Goal: Find contact information

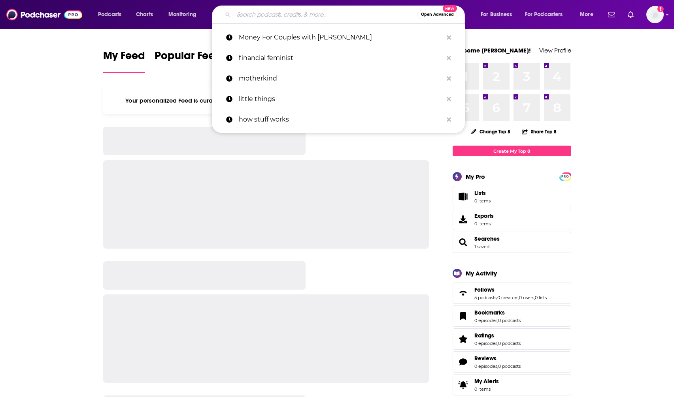
click at [245, 19] on input "Search podcasts, credits, & more..." at bounding box center [325, 14] width 184 height 13
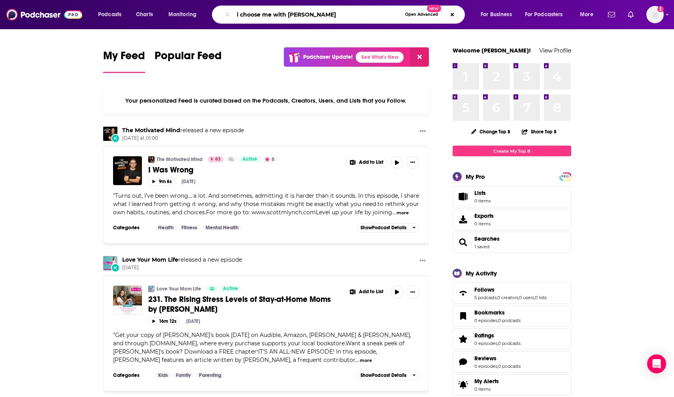
type input "i choose me with [PERSON_NAME]"
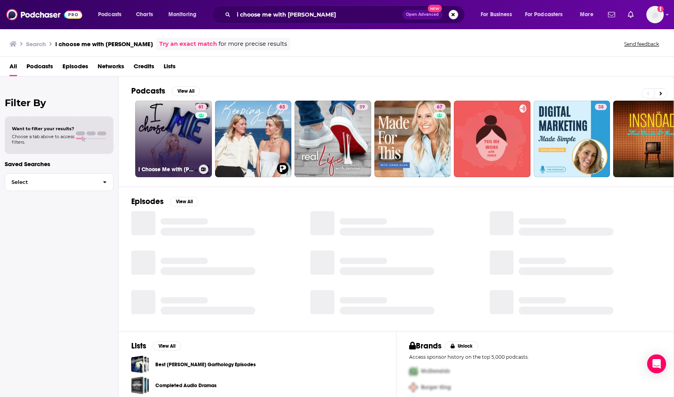
click at [165, 140] on link "61 I Choose Me with Jennie Garth" at bounding box center [173, 139] width 77 height 77
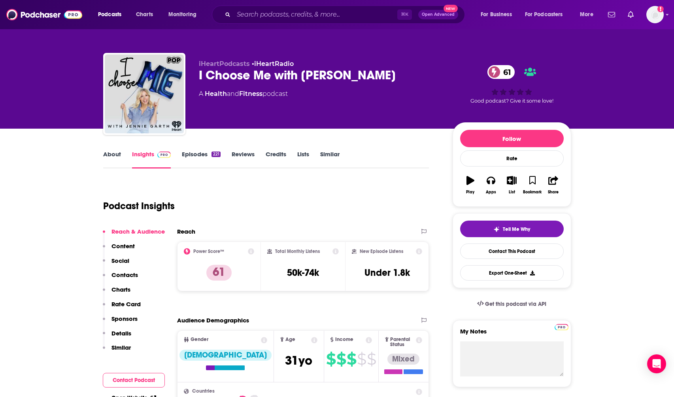
click at [125, 274] on p "Contacts" at bounding box center [124, 275] width 26 height 8
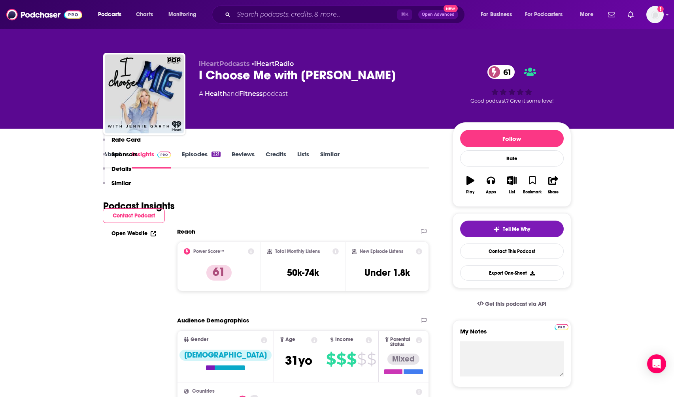
scroll to position [635, 0]
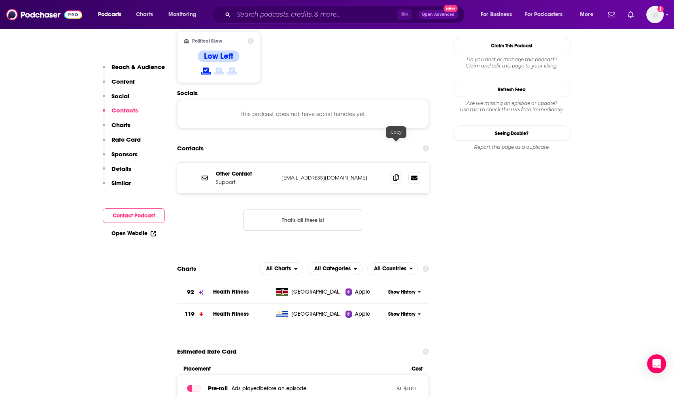
click at [396, 175] on icon at bounding box center [396, 178] width 6 height 6
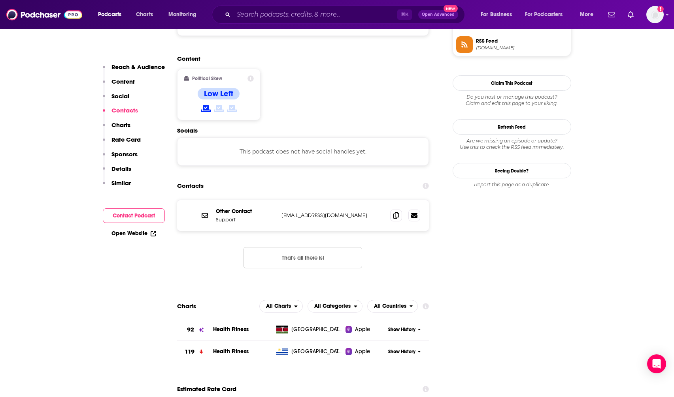
scroll to position [599, 0]
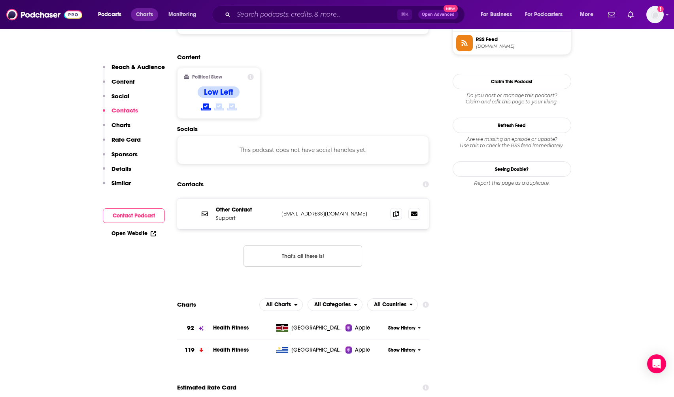
click at [141, 15] on span "Charts" at bounding box center [144, 14] width 17 height 11
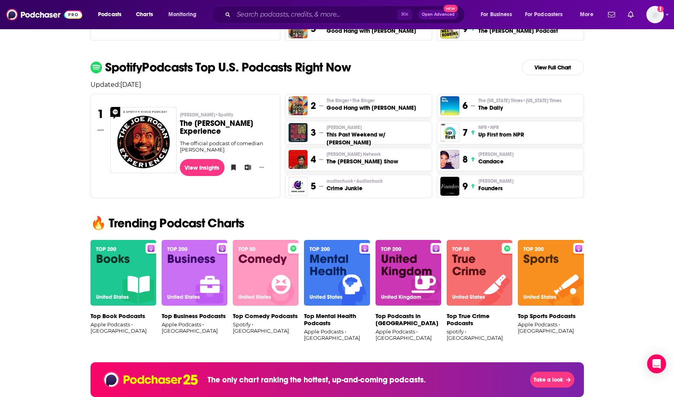
scroll to position [318, 0]
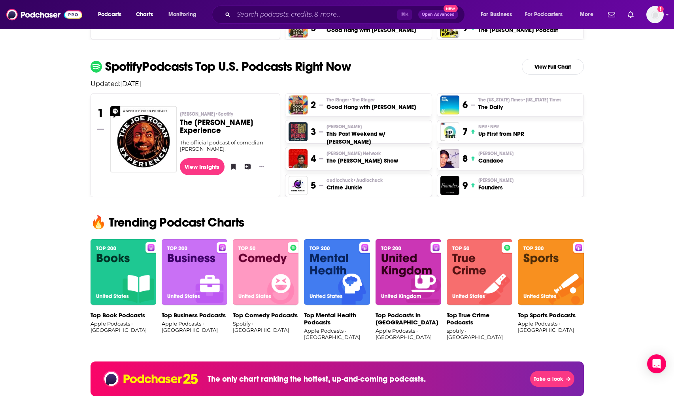
click at [183, 267] on img at bounding box center [195, 272] width 66 height 66
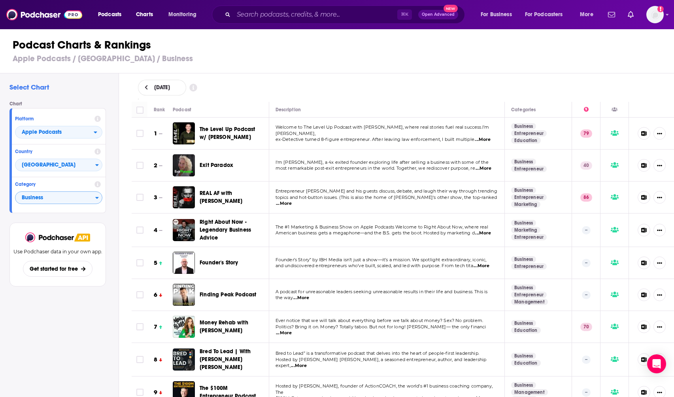
click at [95, 199] on icon "Categories" at bounding box center [97, 198] width 4 height 6
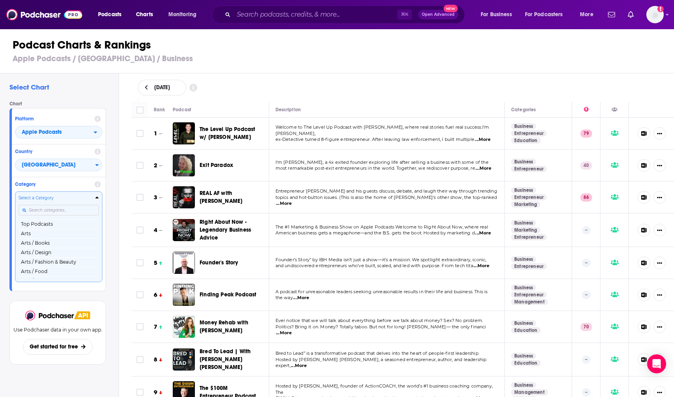
scroll to position [26, 0]
click at [108, 185] on div "Chart Platform Apple Podcasts Country United States Category Select a Category …" at bounding box center [60, 196] width 103 height 190
click at [40, 96] on div "Select Chart Chart Platform Apple Podcasts Country United States Category Selec…" at bounding box center [59, 257] width 119 height 369
click at [660, 168] on button "Show More Button" at bounding box center [659, 165] width 12 height 13
click at [442, 56] on h3 "Apple Podcasts / United States / Business" at bounding box center [340, 59] width 655 height 10
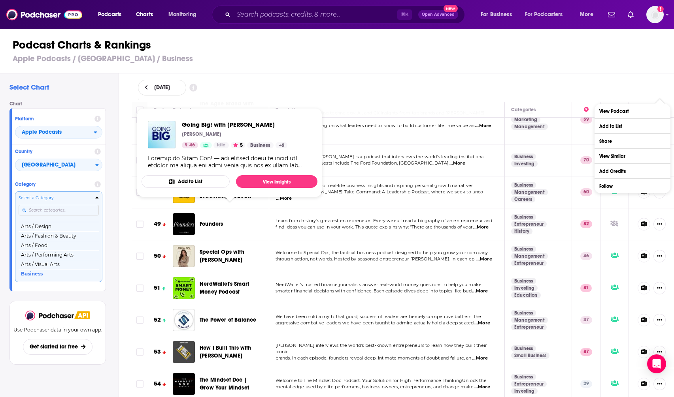
scroll to position [1490, 0]
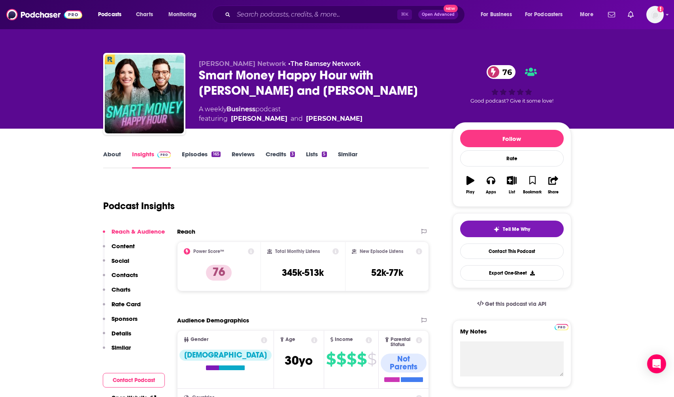
click at [130, 275] on p "Contacts" at bounding box center [124, 275] width 26 height 8
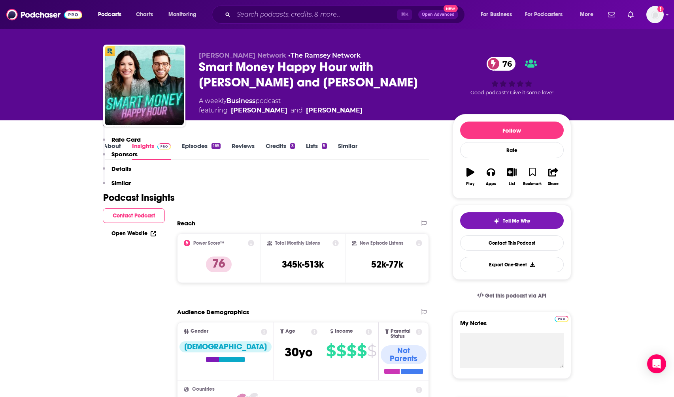
scroll to position [642, 0]
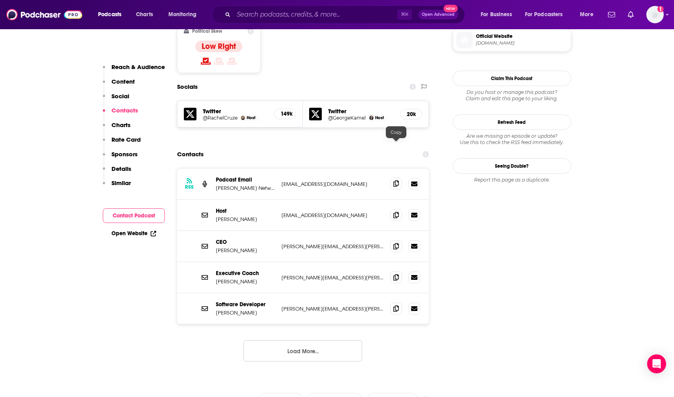
click at [393, 181] on icon at bounding box center [396, 184] width 6 height 6
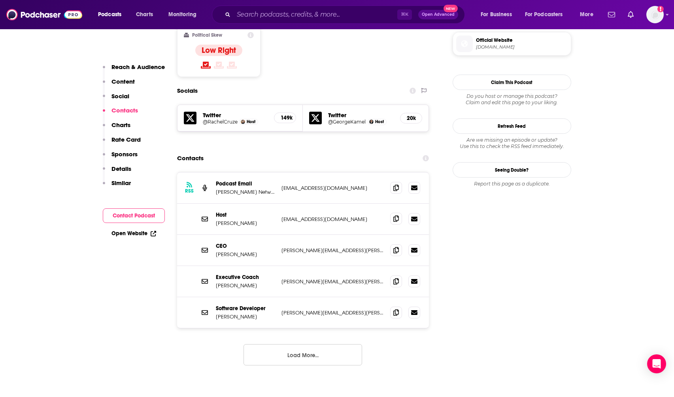
scroll to position [639, 0]
click at [393, 215] on icon at bounding box center [396, 218] width 6 height 6
click at [399, 275] on span at bounding box center [396, 281] width 12 height 12
click at [394, 247] on icon at bounding box center [396, 250] width 6 height 6
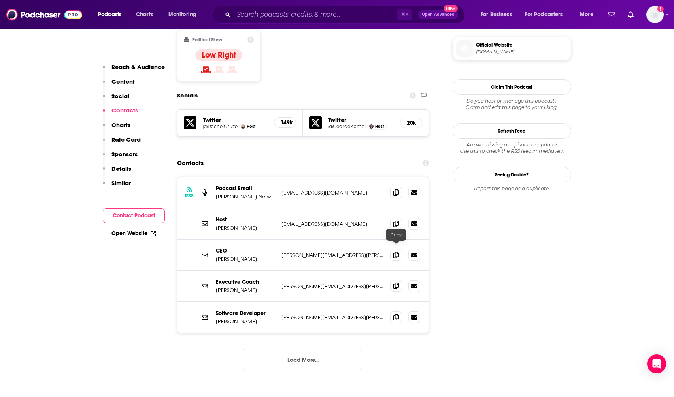
scroll to position [634, 0]
click at [395, 282] on icon at bounding box center [396, 285] width 6 height 6
click at [395, 314] on icon at bounding box center [396, 317] width 6 height 6
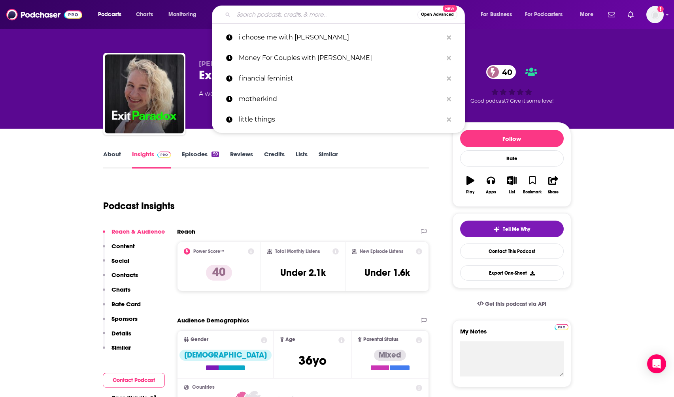
click at [247, 12] on input "Search podcasts, credits, & more..." at bounding box center [325, 14] width 184 height 13
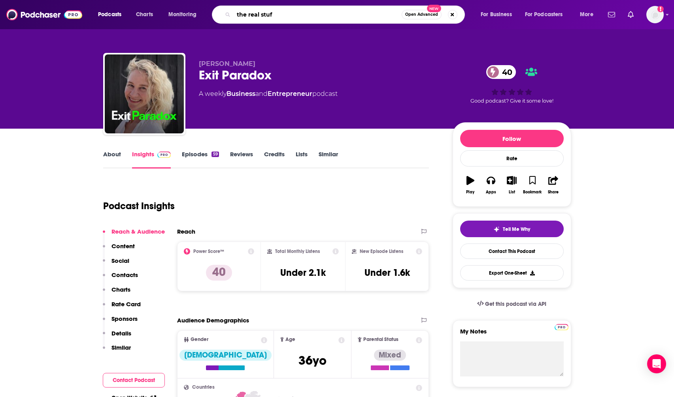
type input "the real stuff"
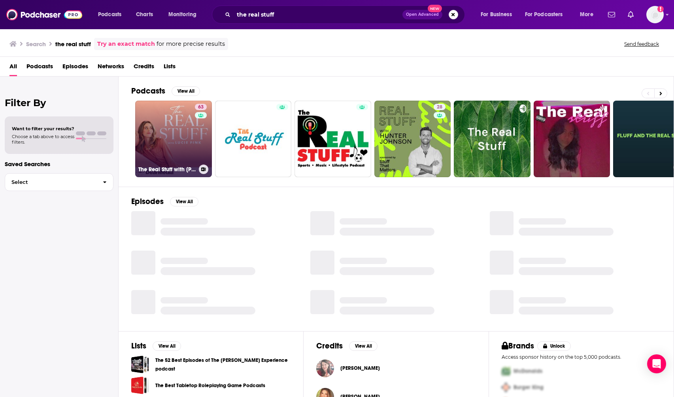
click at [162, 141] on link "63 The Real Stuff with Lucie Fink" at bounding box center [173, 139] width 77 height 77
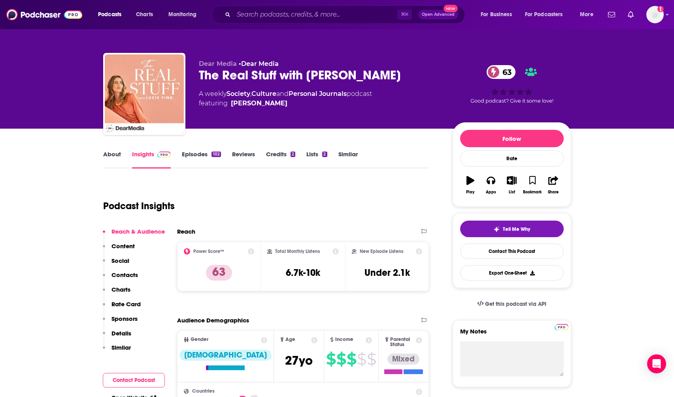
click at [124, 273] on p "Contacts" at bounding box center [124, 275] width 26 height 8
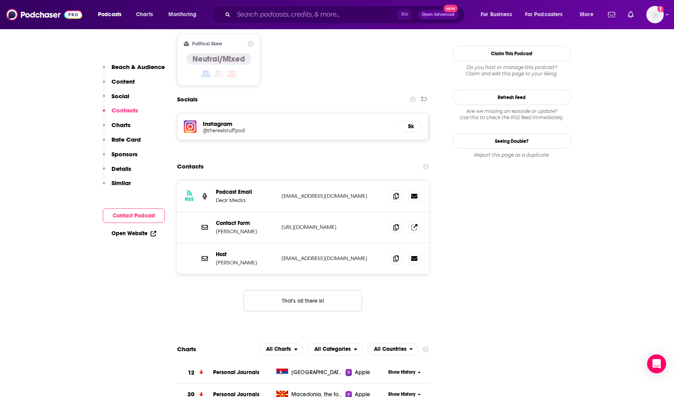
scroll to position [643, 0]
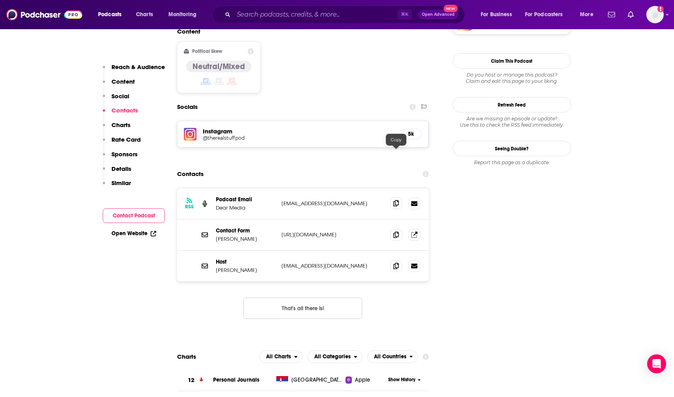
click at [396, 200] on icon at bounding box center [396, 203] width 6 height 6
click at [393, 232] on icon at bounding box center [396, 235] width 6 height 6
click at [394, 263] on icon at bounding box center [396, 266] width 6 height 6
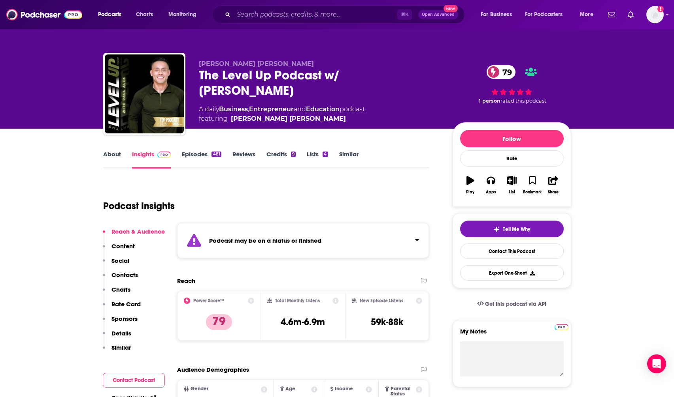
click at [126, 274] on p "Contacts" at bounding box center [124, 275] width 26 height 8
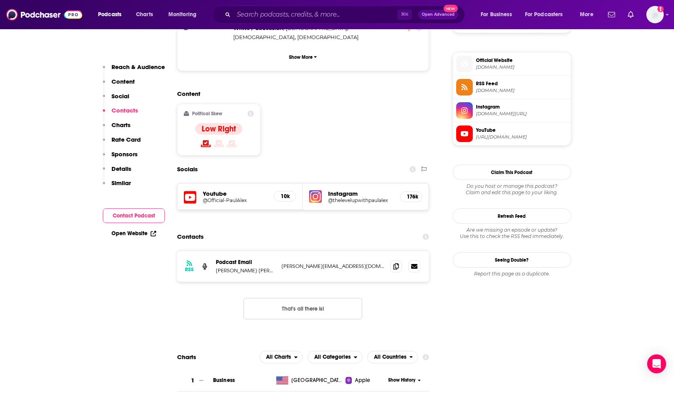
scroll to position [691, 0]
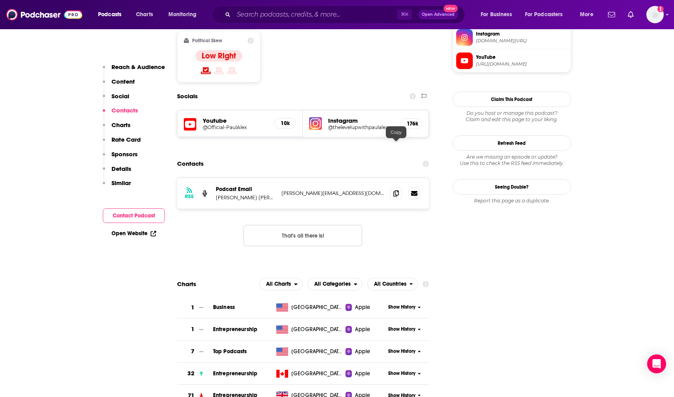
drag, startPoint x: 397, startPoint y: 149, endPoint x: 393, endPoint y: 198, distance: 49.1
click at [397, 190] on icon at bounding box center [396, 193] width 6 height 6
click at [270, 12] on input "Search podcasts, credits, & more..." at bounding box center [315, 14] width 164 height 13
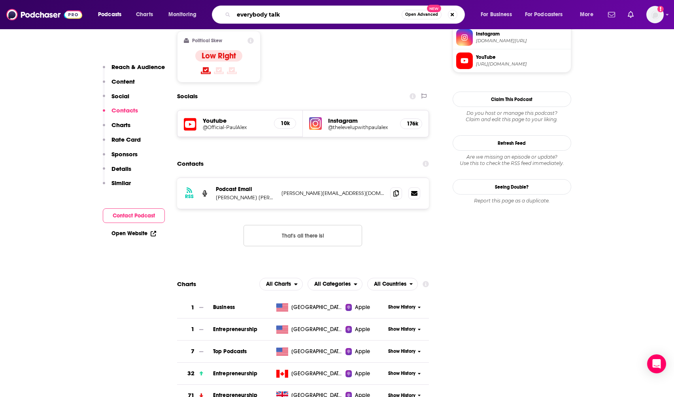
type input "everybody talks"
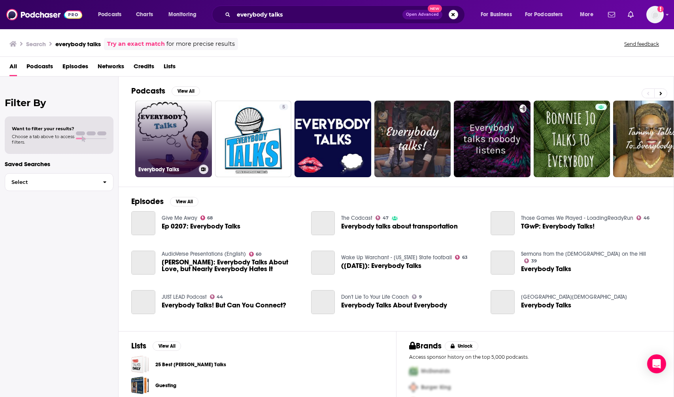
click at [175, 126] on link "Everybody Talks" at bounding box center [173, 139] width 77 height 77
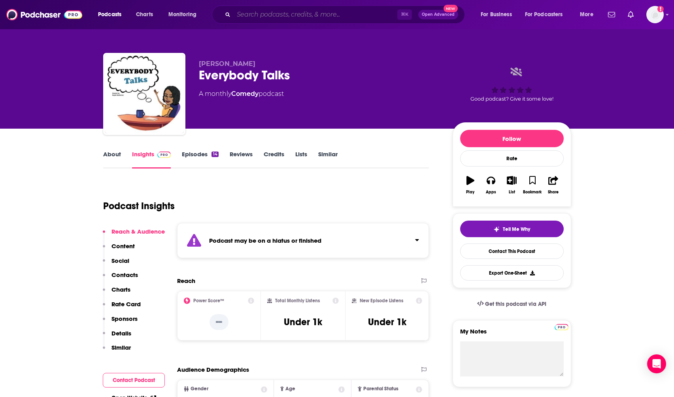
click at [251, 13] on input "Search podcasts, credits, & more..." at bounding box center [315, 14] width 164 height 13
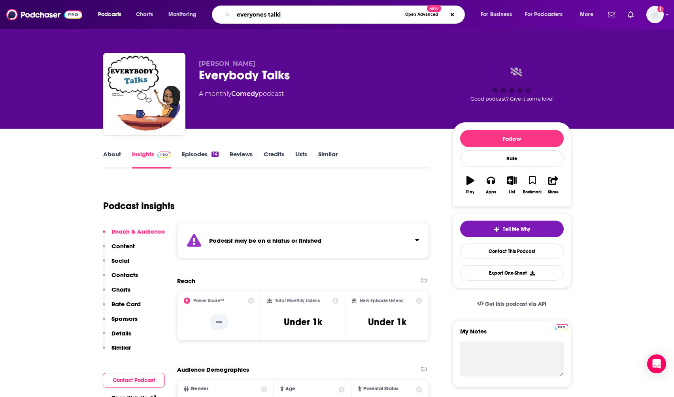
type input "everyones talkin"
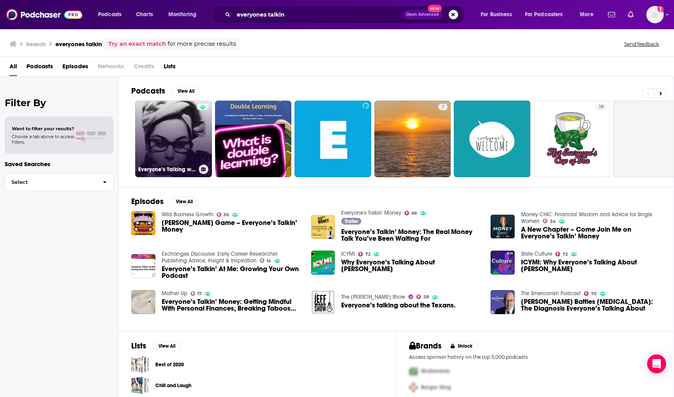
click at [152, 137] on link "Everyone’s Talking with Fiona Love" at bounding box center [173, 139] width 77 height 77
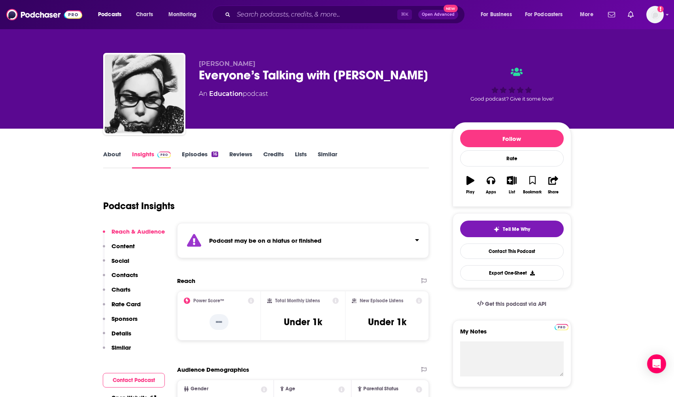
click at [232, 13] on div "⌘ K Open Advanced New" at bounding box center [338, 15] width 253 height 18
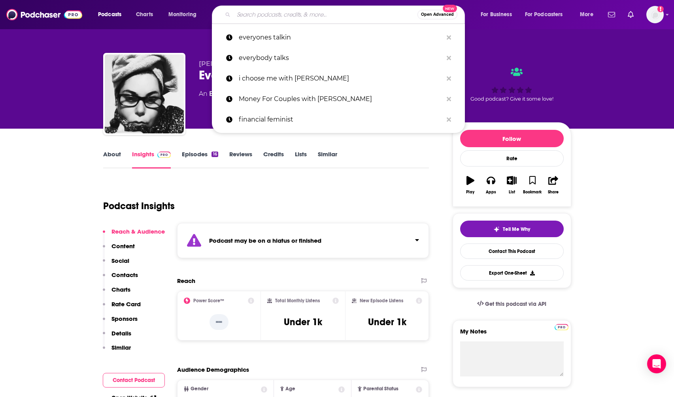
click at [239, 12] on input "Search podcasts, credits, & more..." at bounding box center [325, 14] width 184 height 13
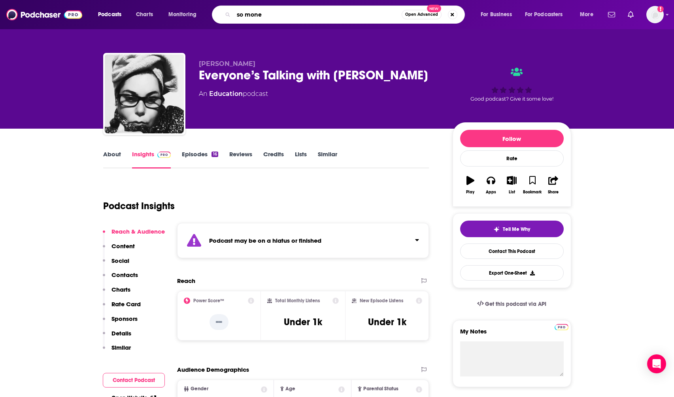
type input "so money"
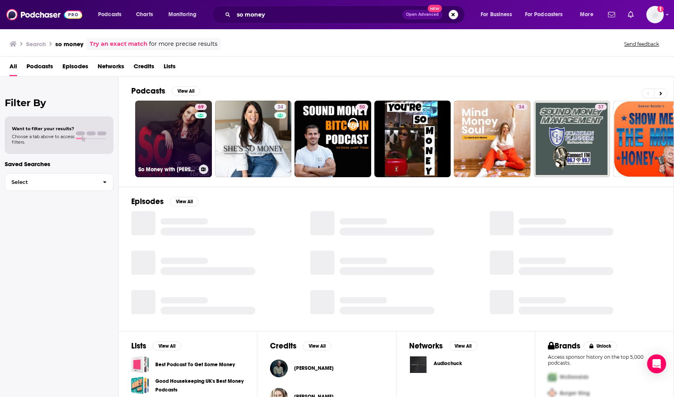
click at [178, 141] on link "69 So Money with Farnoosh Torabi" at bounding box center [173, 139] width 77 height 77
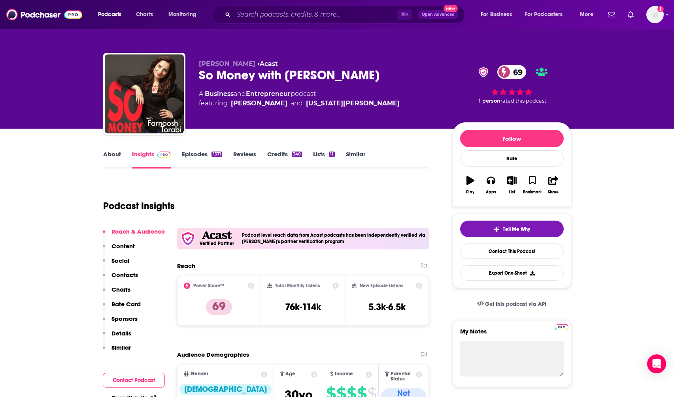
click at [125, 275] on p "Contacts" at bounding box center [124, 275] width 26 height 8
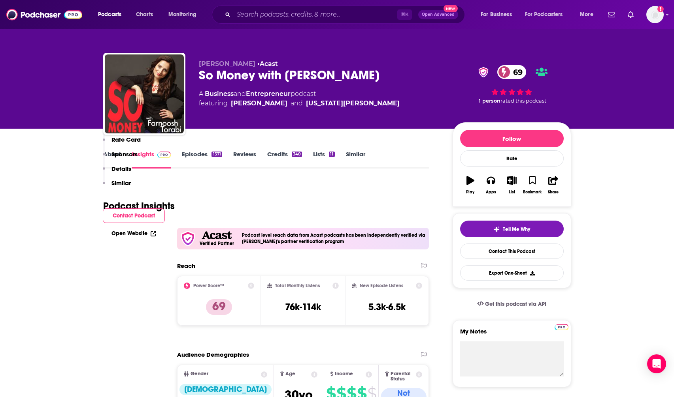
scroll to position [703, 0]
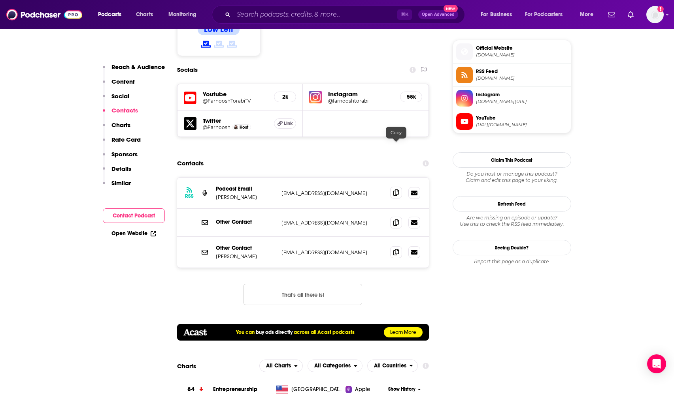
click at [394, 190] on icon at bounding box center [396, 193] width 6 height 6
click at [398, 219] on icon at bounding box center [396, 222] width 6 height 6
click at [396, 249] on icon at bounding box center [396, 252] width 6 height 6
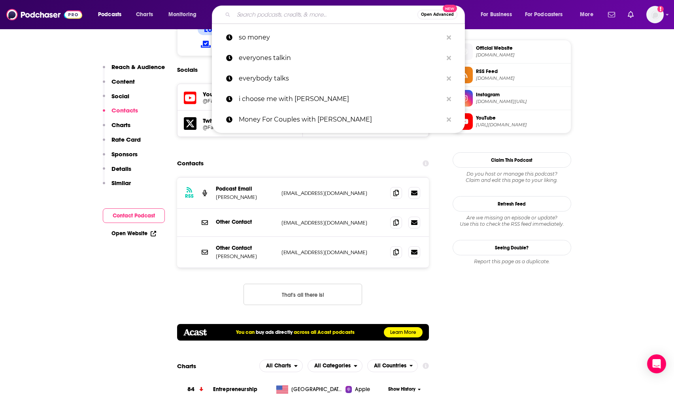
click at [245, 15] on input "Search podcasts, credits, & more..." at bounding box center [325, 14] width 184 height 13
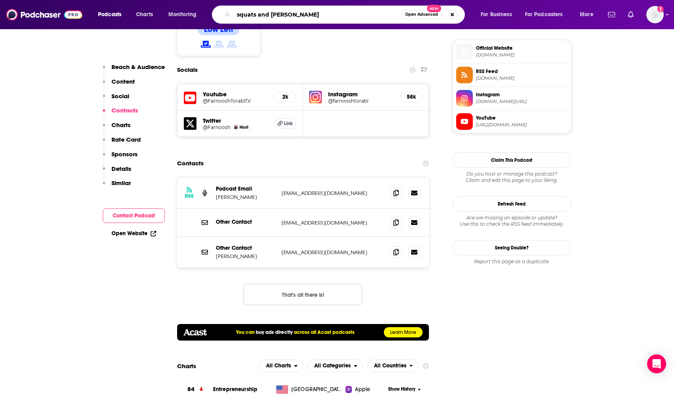
type input "squats and margaritas"
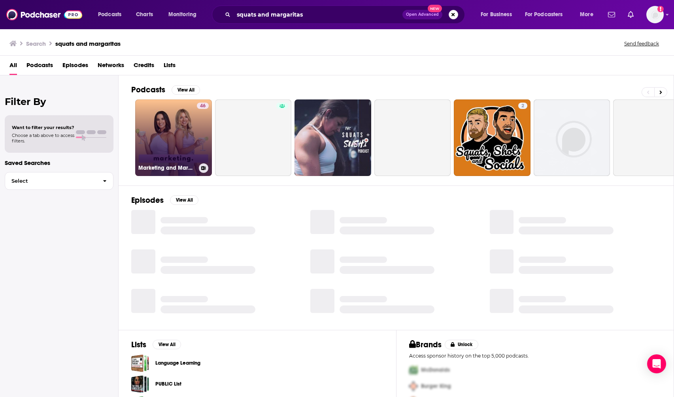
click at [170, 123] on link "46 Marketing and Margaritas" at bounding box center [173, 138] width 77 height 77
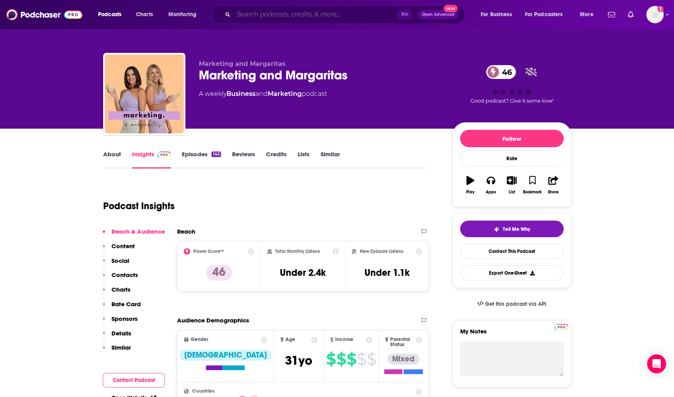
click at [243, 17] on input "Search podcasts, credits, & more..." at bounding box center [315, 14] width 164 height 13
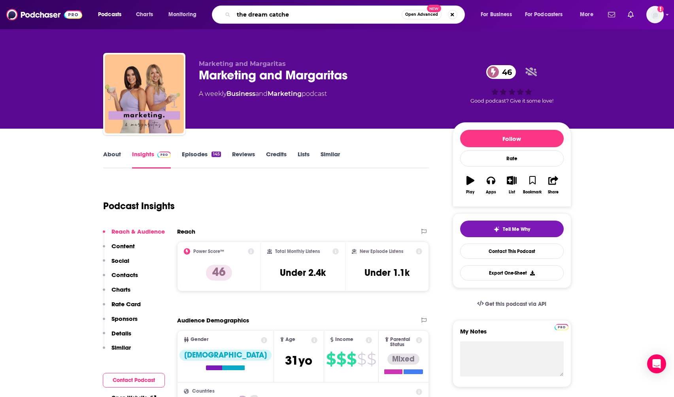
type input "the dream catcher"
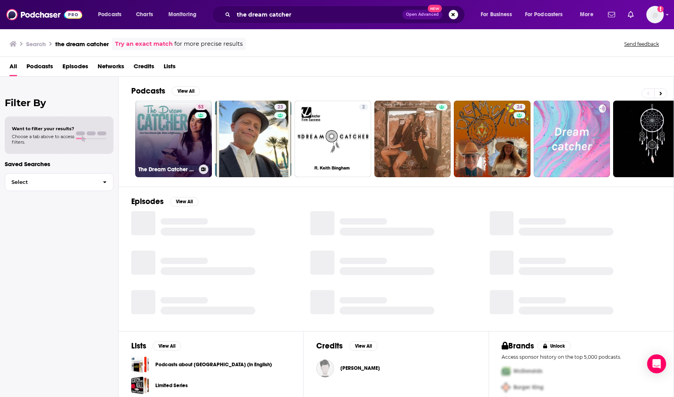
click at [159, 143] on link "53 The Dream Catcher Podcast" at bounding box center [173, 139] width 77 height 77
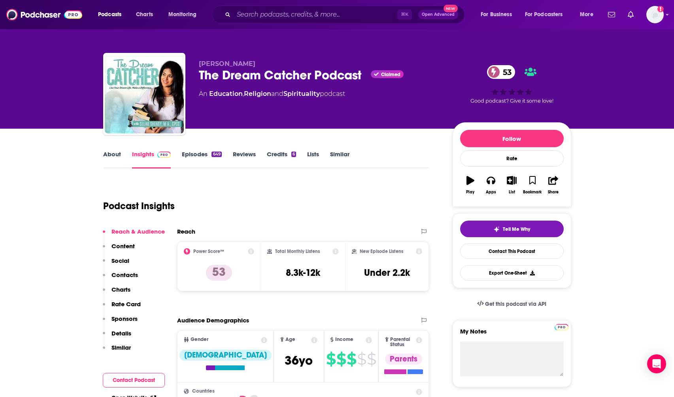
click at [128, 275] on p "Contacts" at bounding box center [124, 275] width 26 height 8
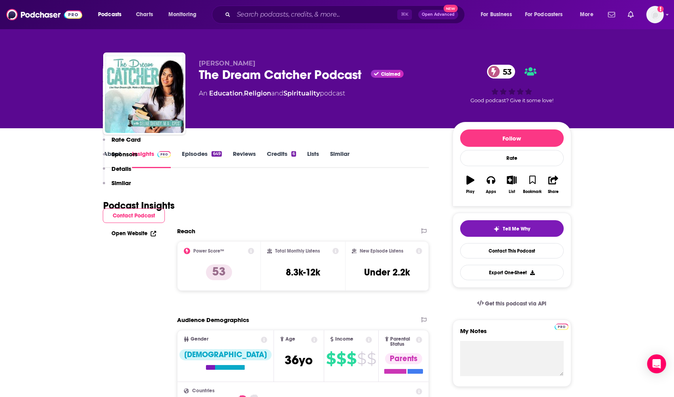
scroll to position [642, 0]
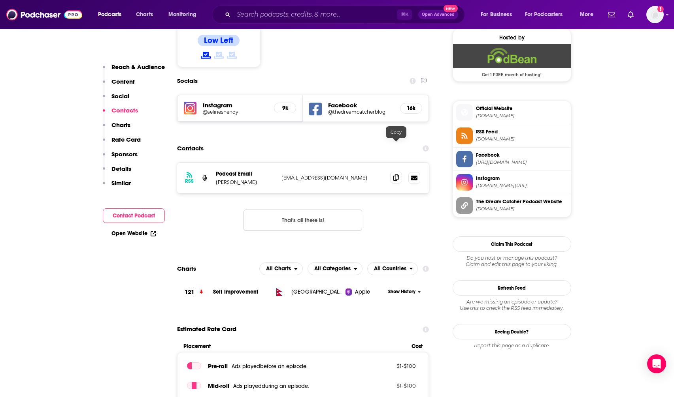
click at [397, 172] on span at bounding box center [396, 178] width 12 height 12
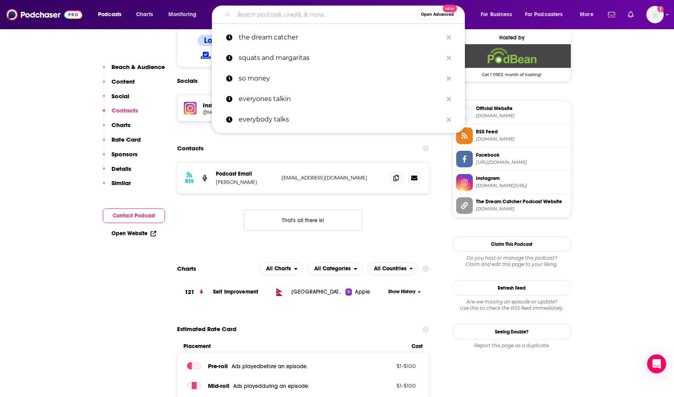
click at [243, 19] on input "Search podcasts, credits, & more..." at bounding box center [325, 14] width 184 height 13
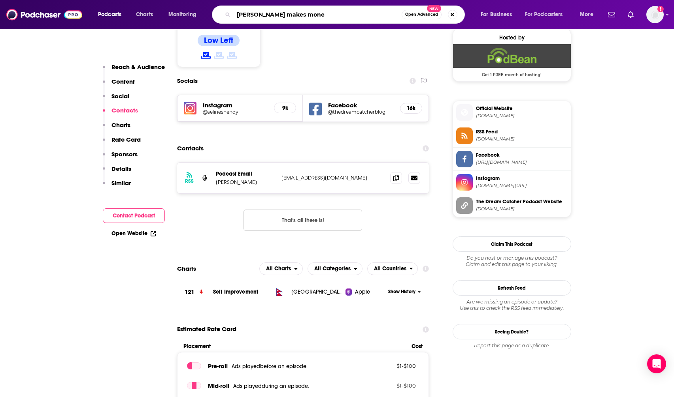
type input "travis makes money"
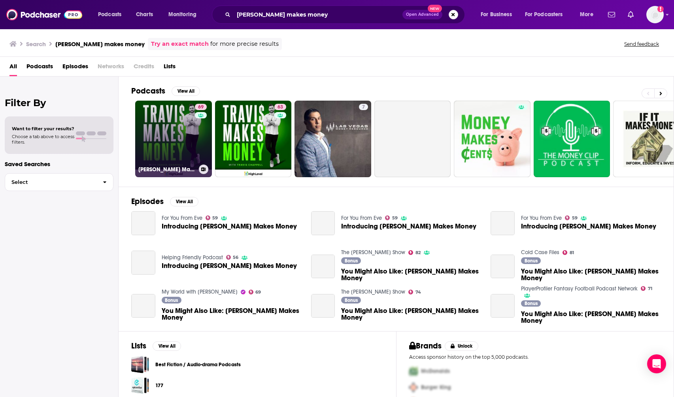
click at [160, 131] on link "69 Travis Makes Money" at bounding box center [173, 139] width 77 height 77
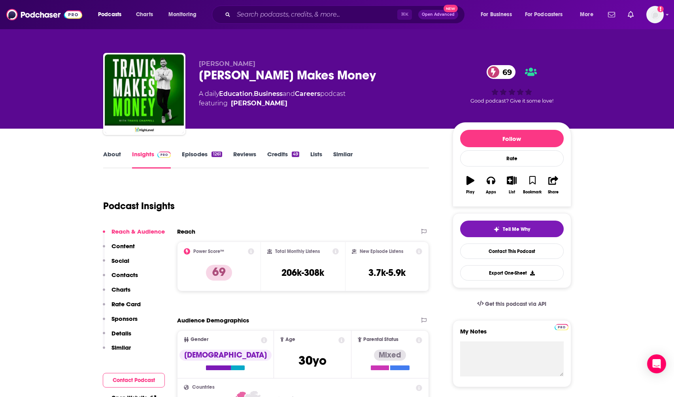
click at [124, 273] on p "Contacts" at bounding box center [124, 275] width 26 height 8
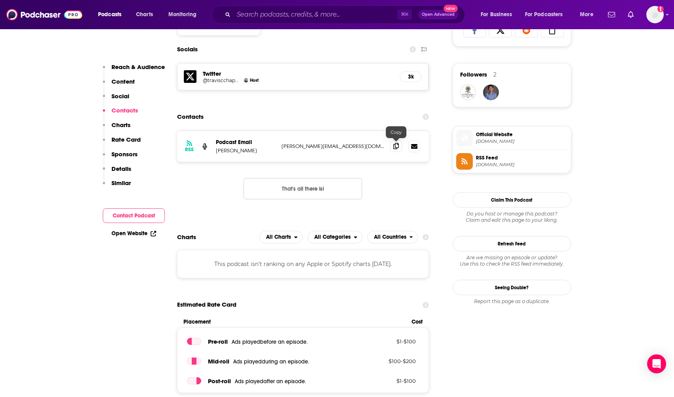
click at [397, 147] on icon at bounding box center [396, 146] width 6 height 6
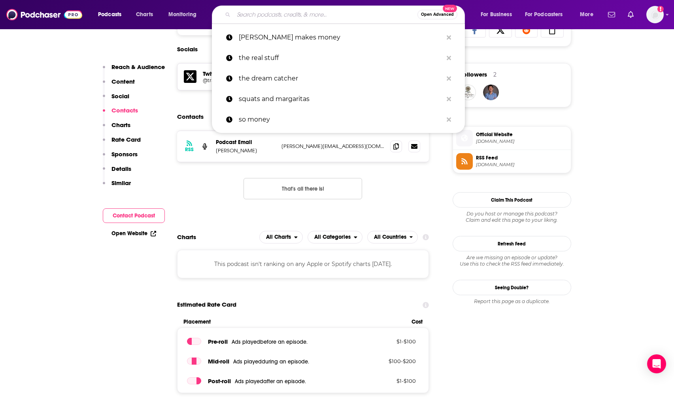
click at [283, 13] on input "Search podcasts, credits, & more..." at bounding box center [325, 14] width 184 height 13
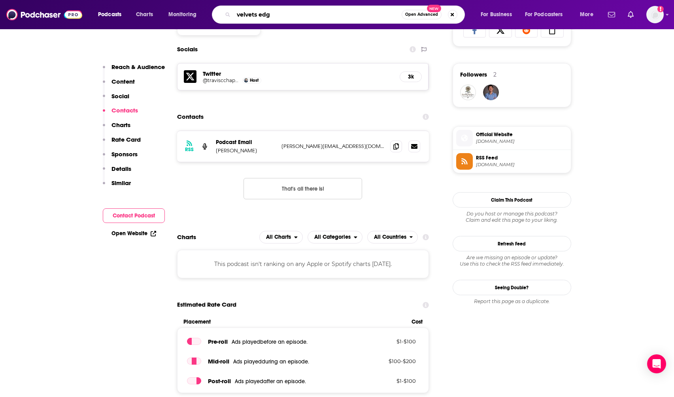
type input "velvets edge"
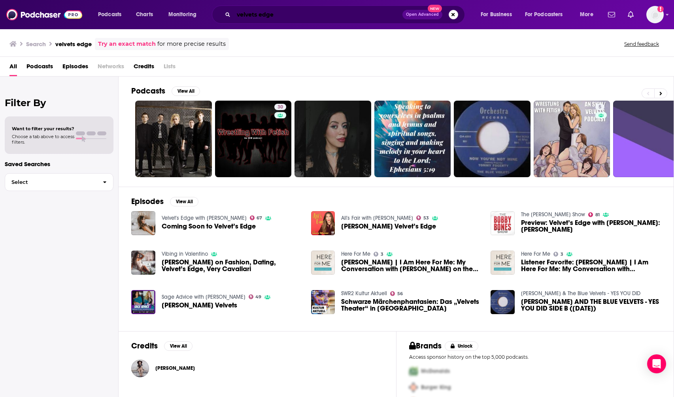
click at [189, 9] on div "Podcasts Charts Monitoring velvets edge Open Advanced New For Business For Podc…" at bounding box center [346, 15] width 508 height 18
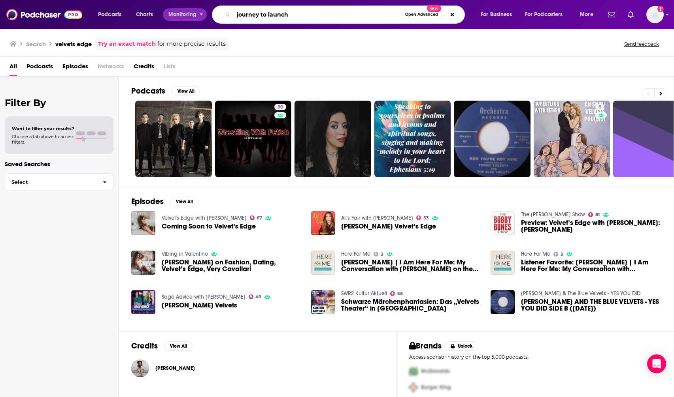
type input "journey to launch"
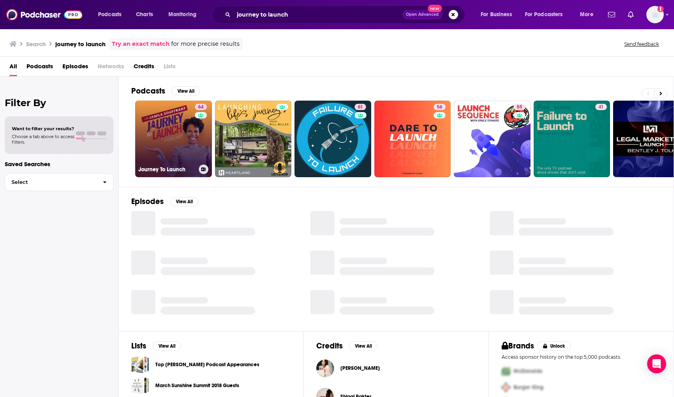
click at [155, 126] on link "64 Journey To Launch" at bounding box center [173, 139] width 77 height 77
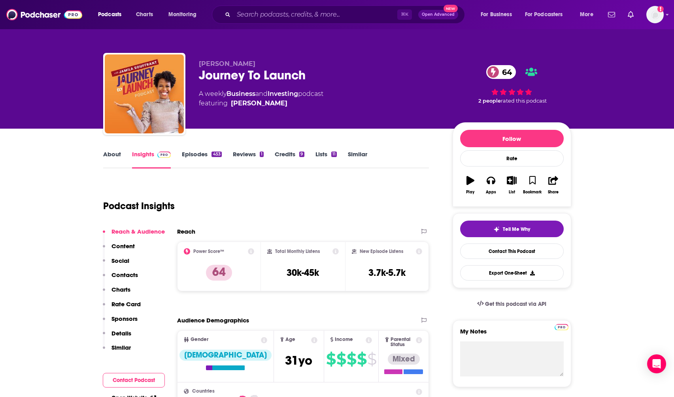
click at [119, 273] on p "Contacts" at bounding box center [124, 275] width 26 height 8
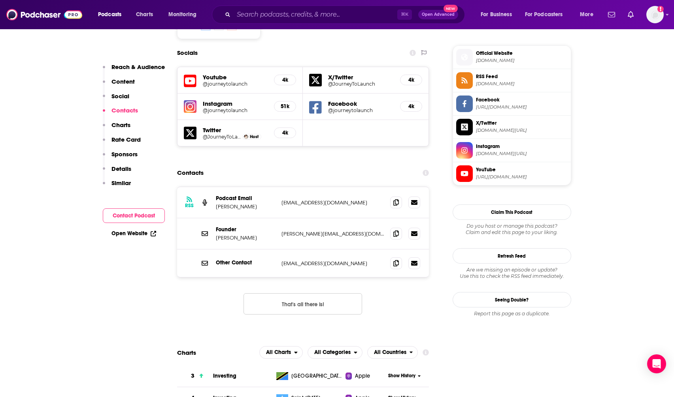
scroll to position [713, 0]
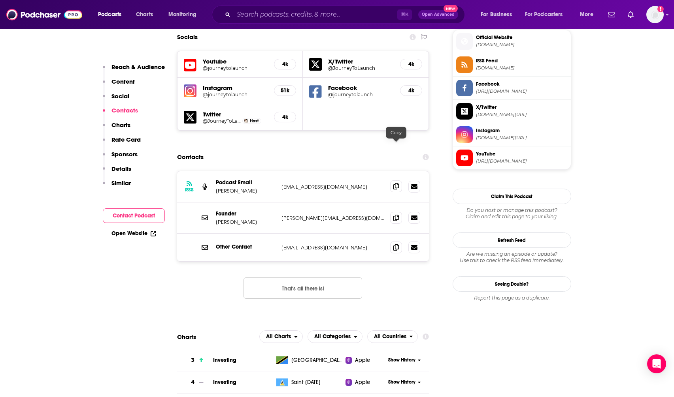
click at [397, 183] on icon at bounding box center [396, 186] width 6 height 6
click at [393, 212] on span at bounding box center [396, 218] width 12 height 12
click at [397, 244] on icon at bounding box center [396, 247] width 6 height 6
drag, startPoint x: 111, startPoint y: 10, endPoint x: 116, endPoint y: 11, distance: 5.8
click at [111, 10] on span "Podcasts" at bounding box center [109, 14] width 23 height 11
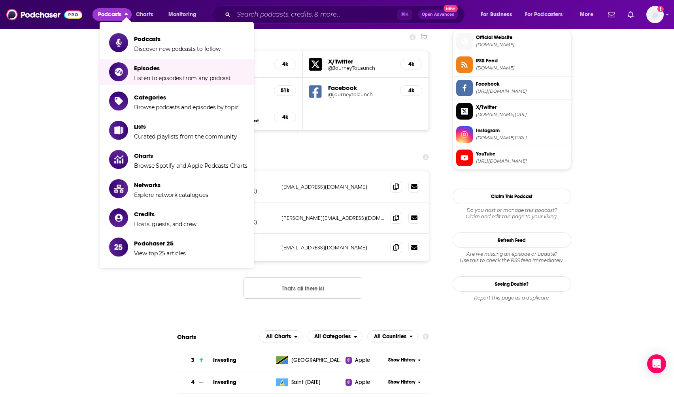
click at [40, 12] on img at bounding box center [44, 14] width 76 height 15
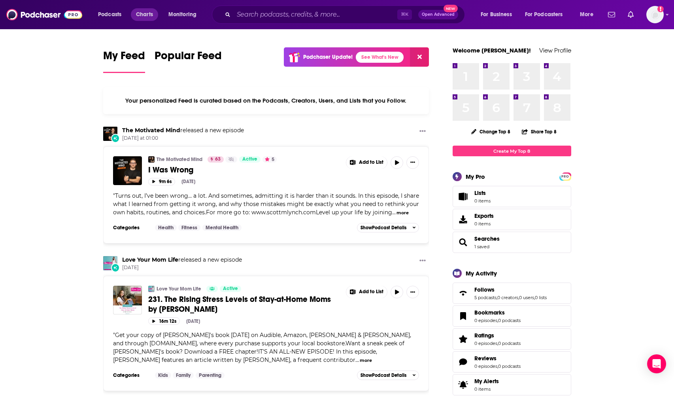
click at [140, 12] on span "Charts" at bounding box center [144, 14] width 17 height 11
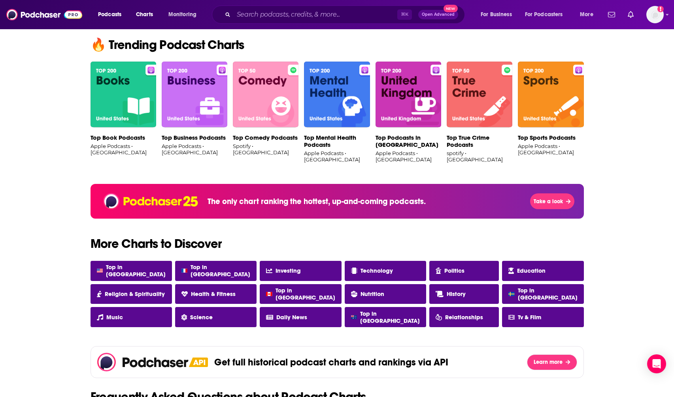
scroll to position [497, 0]
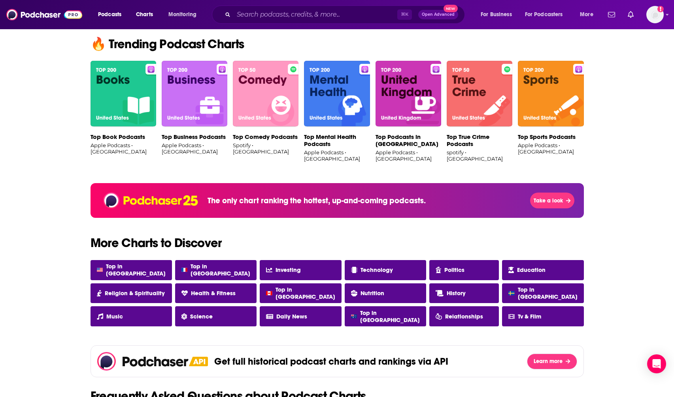
click at [339, 89] on img at bounding box center [337, 94] width 66 height 66
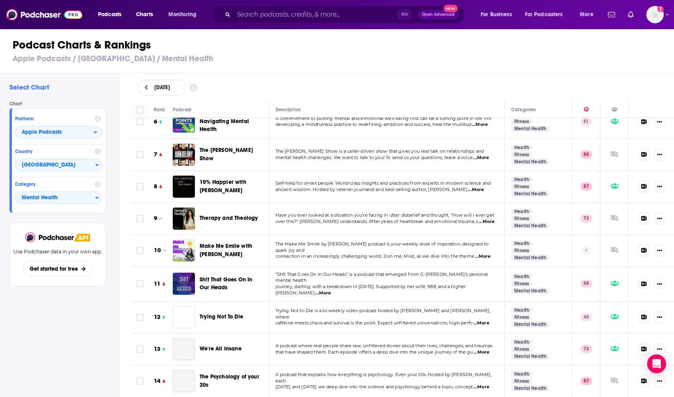
scroll to position [188, 0]
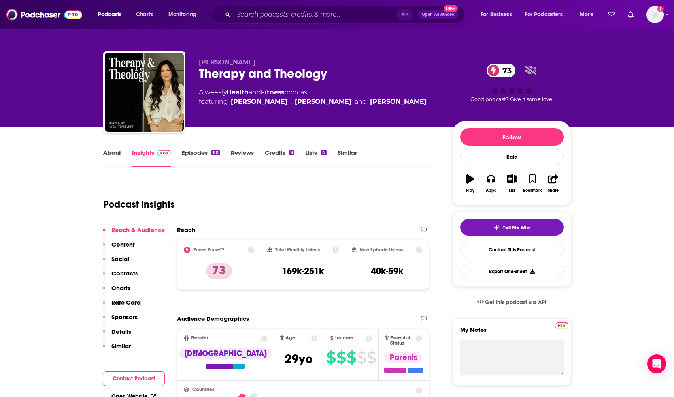
scroll to position [62, 0]
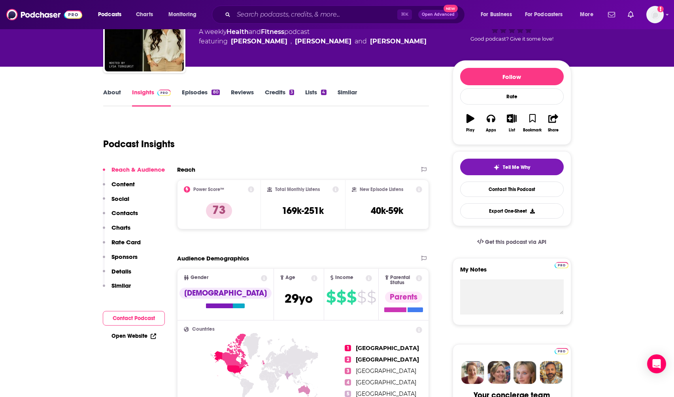
click at [109, 213] on button "Contacts" at bounding box center [120, 216] width 35 height 15
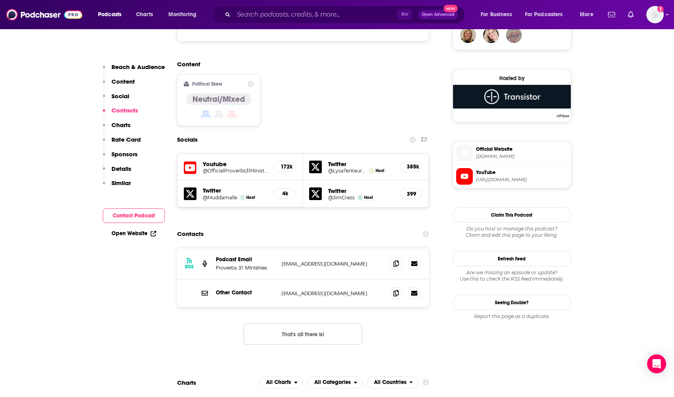
scroll to position [670, 0]
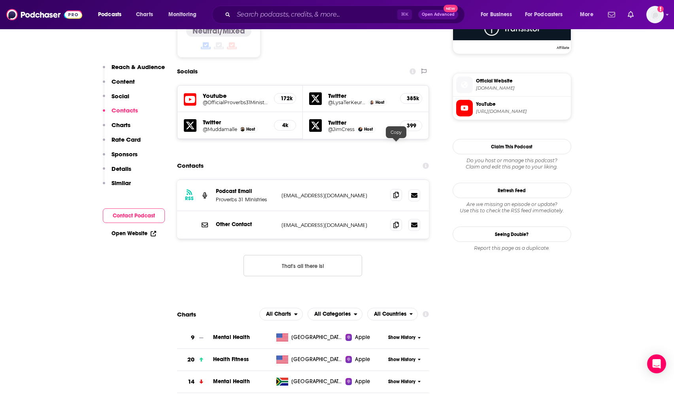
click at [397, 192] on icon at bounding box center [396, 195] width 6 height 6
click at [392, 219] on span at bounding box center [396, 225] width 12 height 12
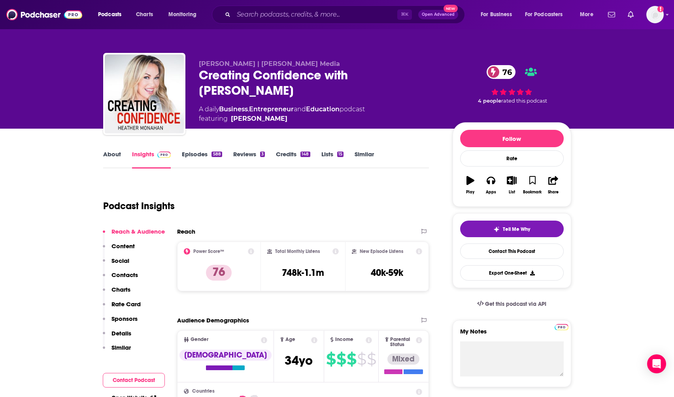
click at [122, 273] on p "Contacts" at bounding box center [124, 275] width 26 height 8
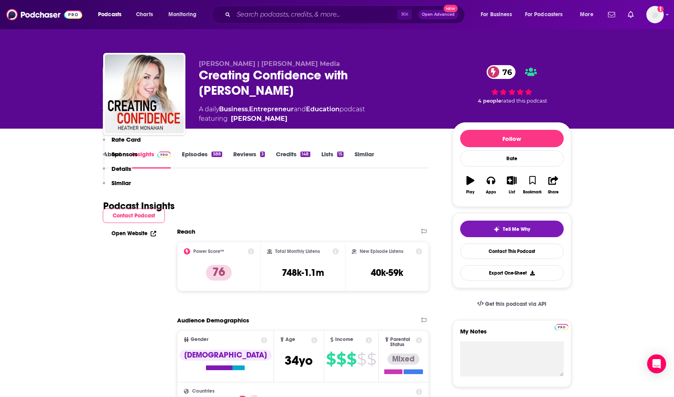
scroll to position [704, 0]
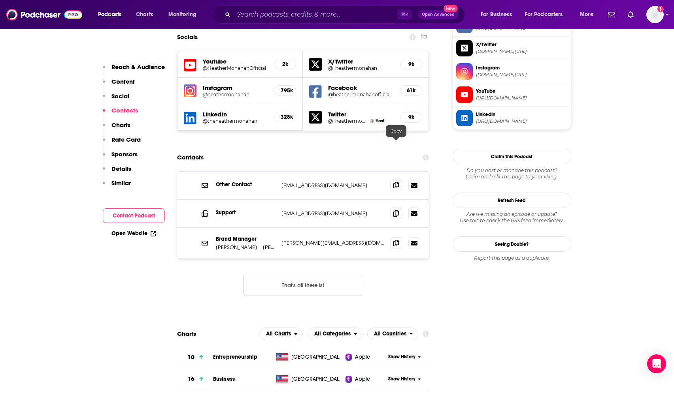
click at [393, 179] on span at bounding box center [396, 185] width 12 height 12
click at [398, 210] on icon at bounding box center [396, 213] width 6 height 6
click at [396, 240] on icon at bounding box center [396, 243] width 6 height 6
